Goal: Obtain resource: Obtain resource

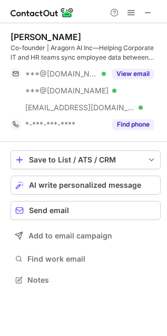
scroll to position [272, 167]
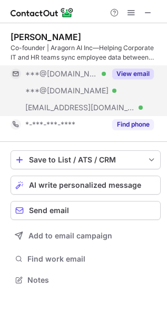
click at [140, 69] on button "View email" at bounding box center [133, 73] width 42 height 11
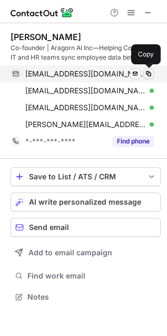
click at [149, 72] on span at bounding box center [148, 74] width 8 height 8
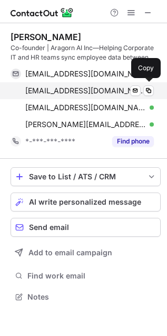
click at [151, 84] on div "ericadjei42@yahoo.com Verified Send email Copy" at bounding box center [82, 90] width 143 height 17
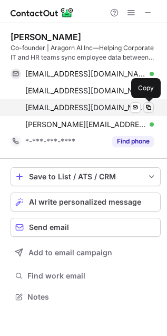
click at [151, 104] on span at bounding box center [148, 107] width 8 height 8
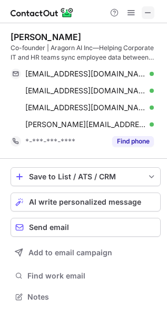
click at [147, 8] on span at bounding box center [148, 12] width 8 height 8
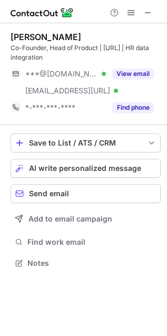
scroll to position [255, 167]
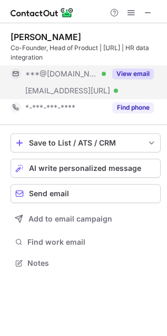
click at [140, 75] on button "View email" at bounding box center [133, 73] width 42 height 11
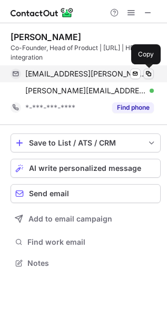
click at [146, 74] on span at bounding box center [148, 74] width 8 height 8
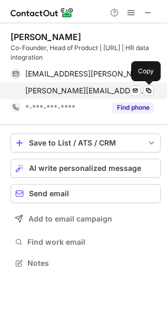
drag, startPoint x: 151, startPoint y: 88, endPoint x: 164, endPoint y: 92, distance: 14.2
click at [151, 88] on span at bounding box center [148, 90] width 8 height 8
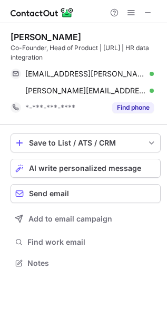
drag, startPoint x: 147, startPoint y: 12, endPoint x: 13, endPoint y: 9, distance: 134.9
click at [147, 12] on span at bounding box center [148, 12] width 8 height 8
